Goal: Task Accomplishment & Management: Manage account settings

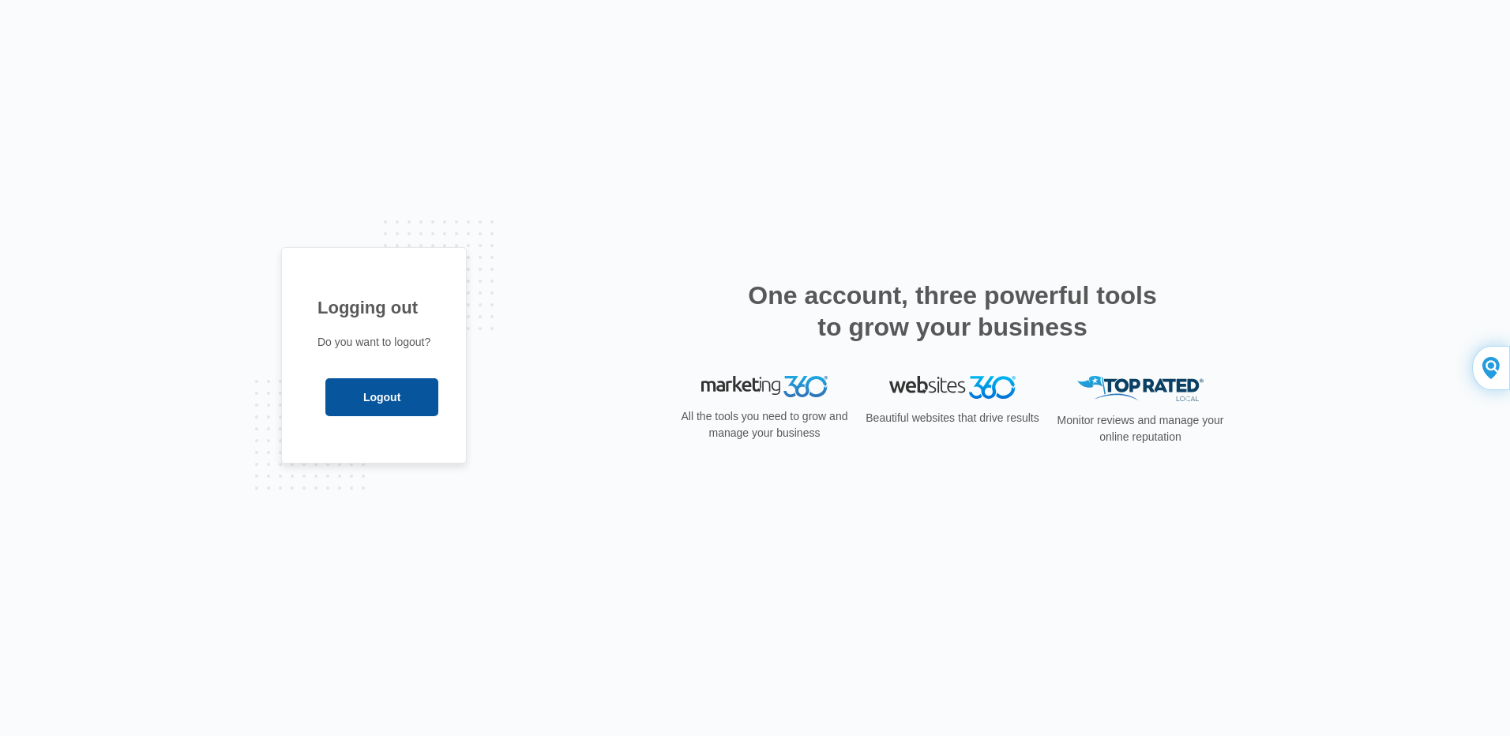
click at [391, 402] on input "Logout" at bounding box center [381, 397] width 113 height 38
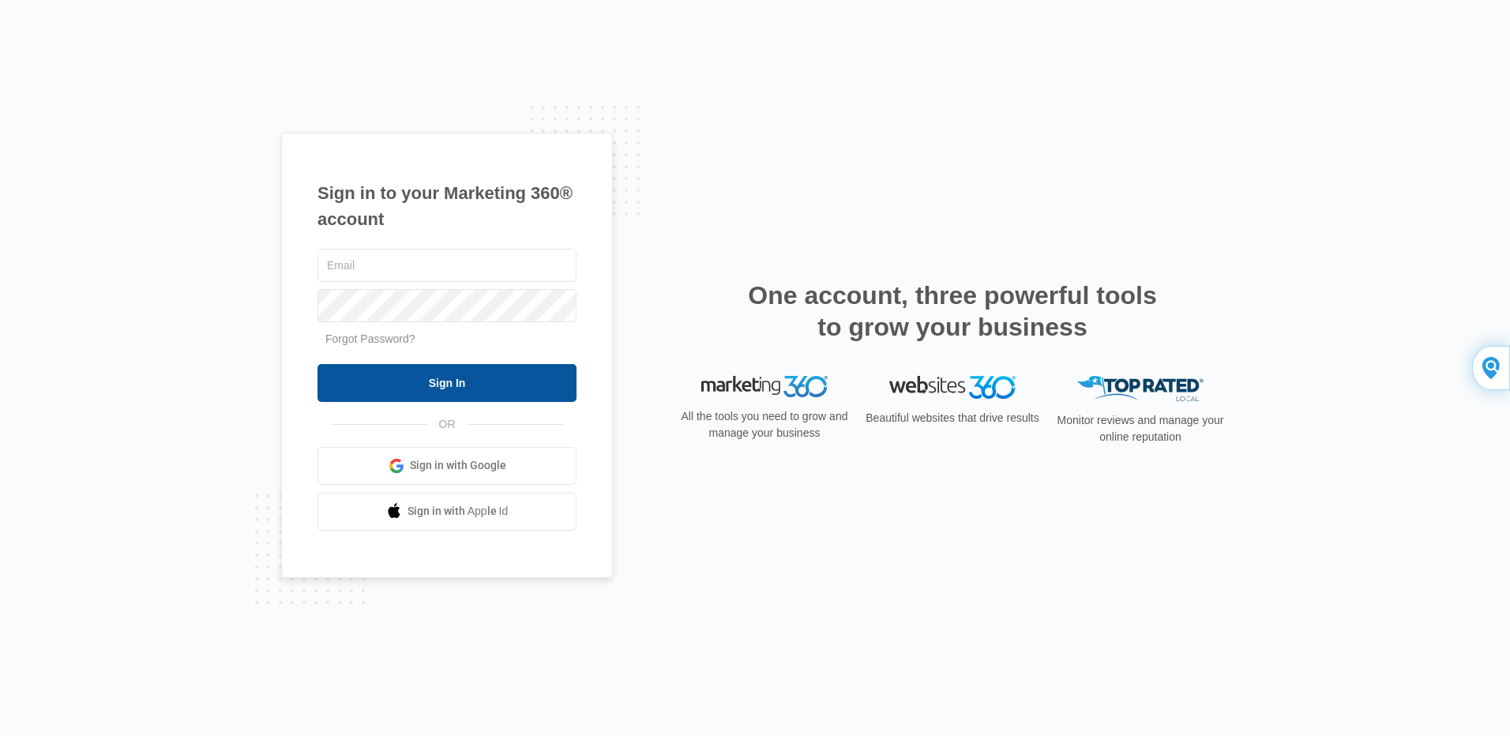
type input "sales@tlfperformanceparts.com"
click at [418, 381] on input "Sign In" at bounding box center [447, 383] width 259 height 38
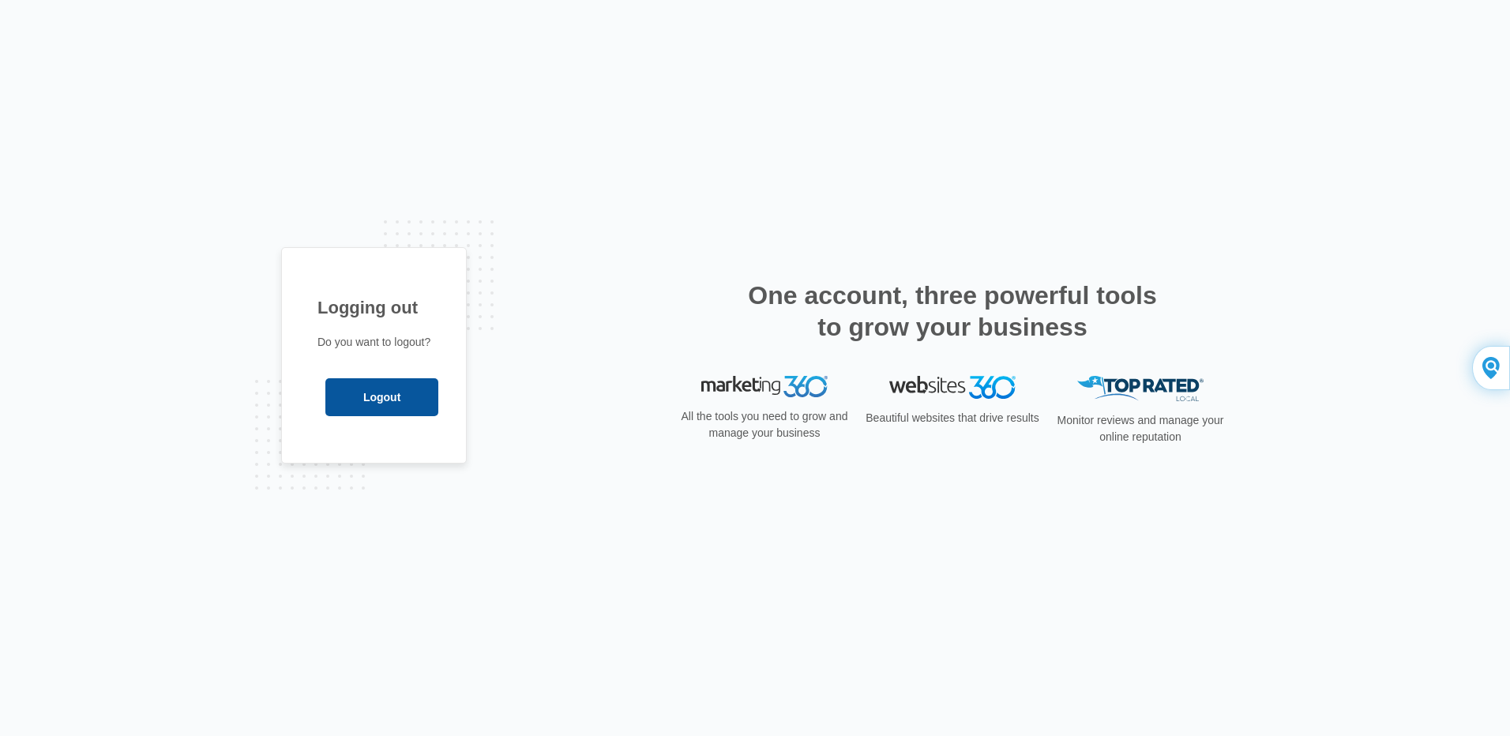
click at [373, 385] on input "Logout" at bounding box center [381, 397] width 113 height 38
